Goal: Find specific page/section: Find specific page/section

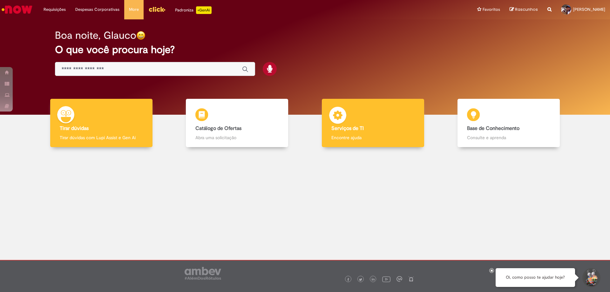
click at [349, 125] on b "Serviços de TI" at bounding box center [347, 128] width 32 height 6
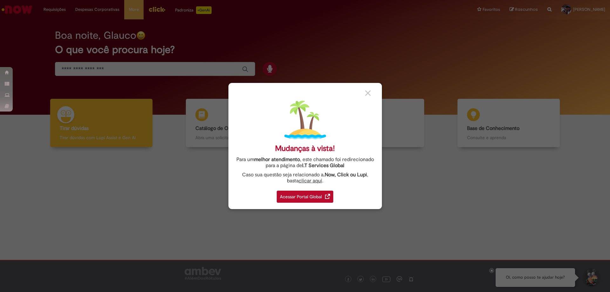
click at [316, 194] on div "Acessar Portal Global" at bounding box center [305, 196] width 57 height 12
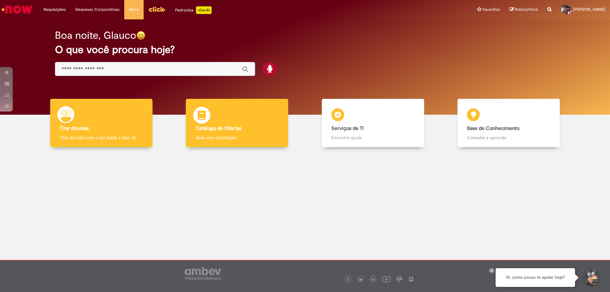
click at [236, 132] on div "Catálogo de Ofertas Catálogo de Ofertas Abra uma solicitação" at bounding box center [237, 123] width 102 height 49
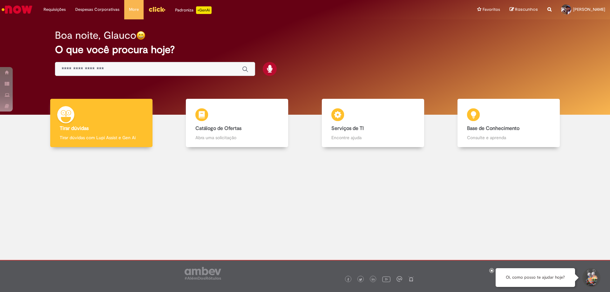
click at [117, 71] on input "Basta digitar aqui" at bounding box center [149, 69] width 174 height 7
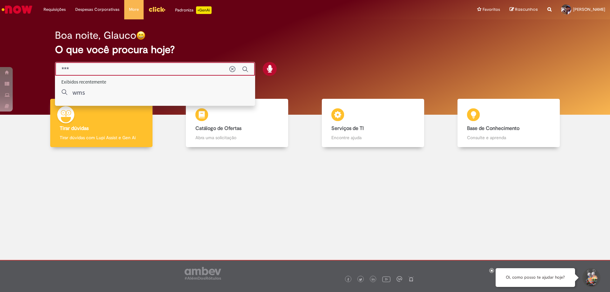
type input "***"
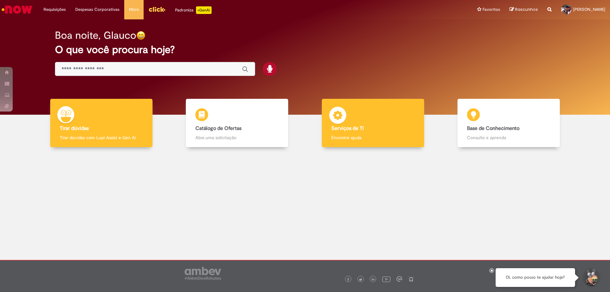
click at [354, 127] on b "Serviços de TI" at bounding box center [347, 128] width 32 height 6
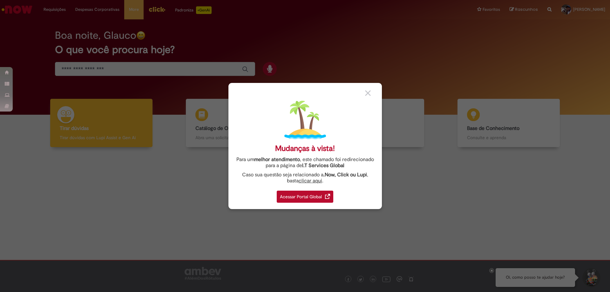
click at [368, 92] on img at bounding box center [368, 93] width 6 height 6
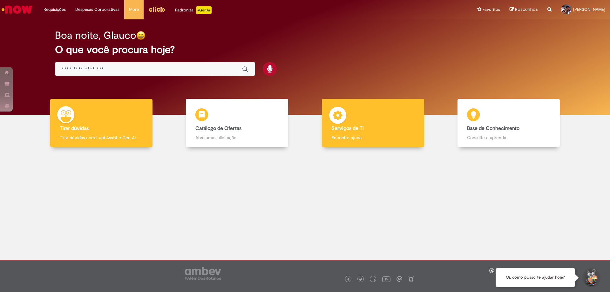
click at [343, 130] on b "Serviços de TI" at bounding box center [347, 128] width 32 height 6
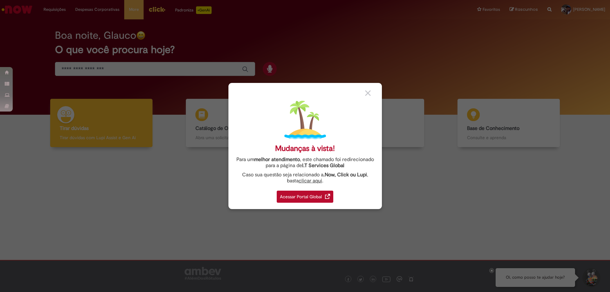
click at [304, 196] on div "Acessar Portal Global" at bounding box center [305, 196] width 57 height 12
